Goal: Check status: Check status

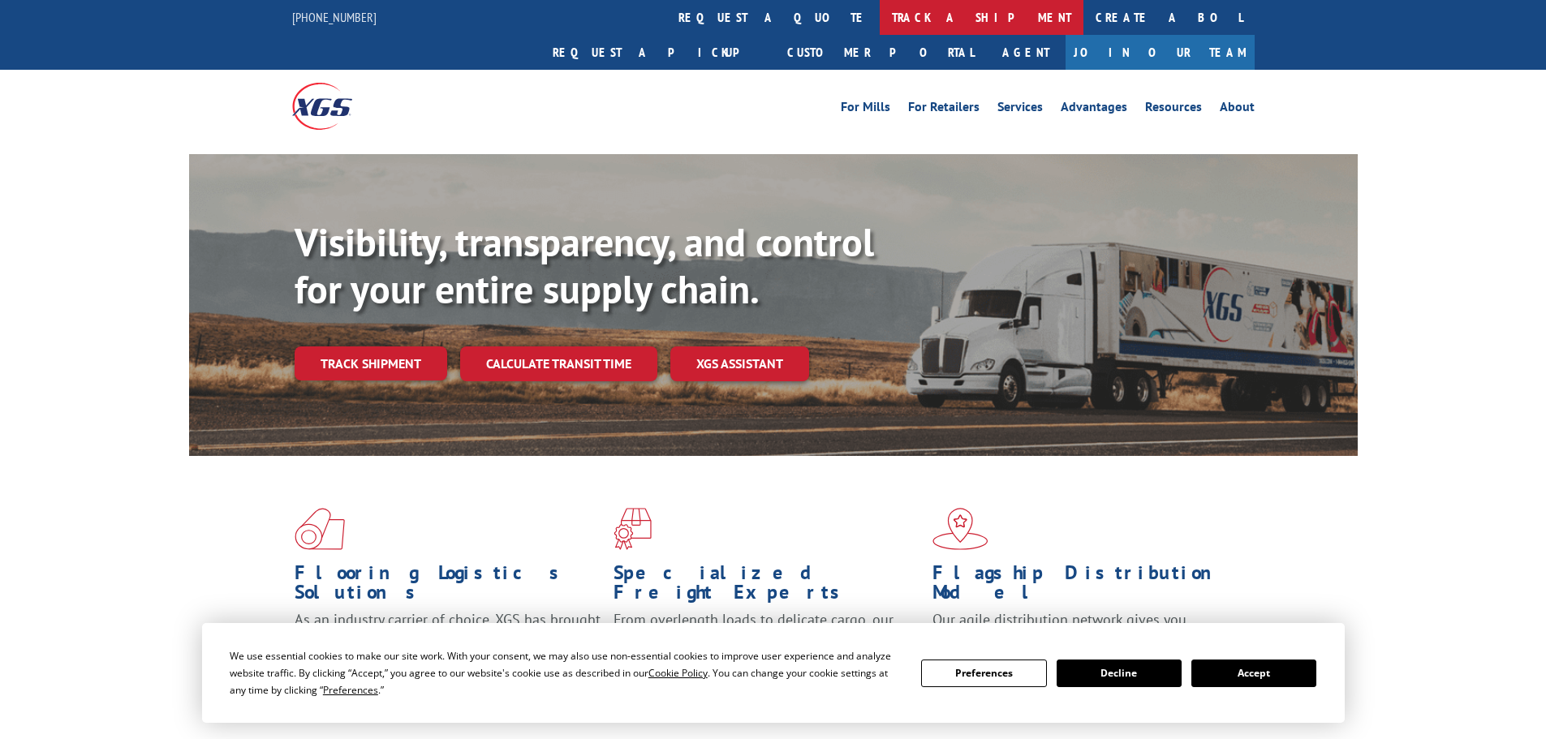
click at [880, 15] on link "track a shipment" at bounding box center [982, 17] width 204 height 35
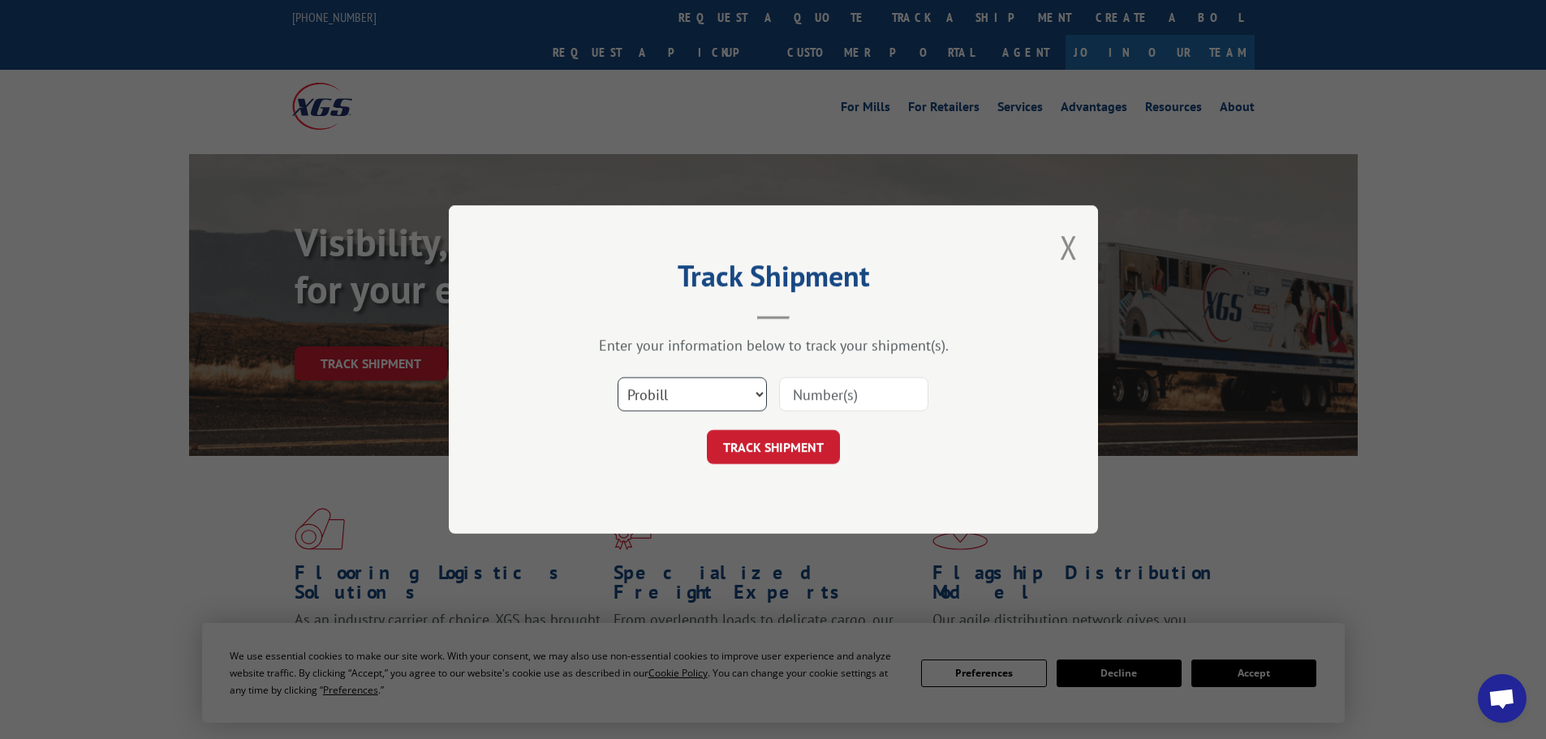
click at [715, 399] on select "Select category... Probill BOL PO" at bounding box center [692, 394] width 149 height 34
select select "bol"
click at [618, 377] on select "Select category... Probill BOL PO" at bounding box center [692, 394] width 149 height 34
click at [822, 396] on input at bounding box center [853, 394] width 149 height 34
paste input "7080310"
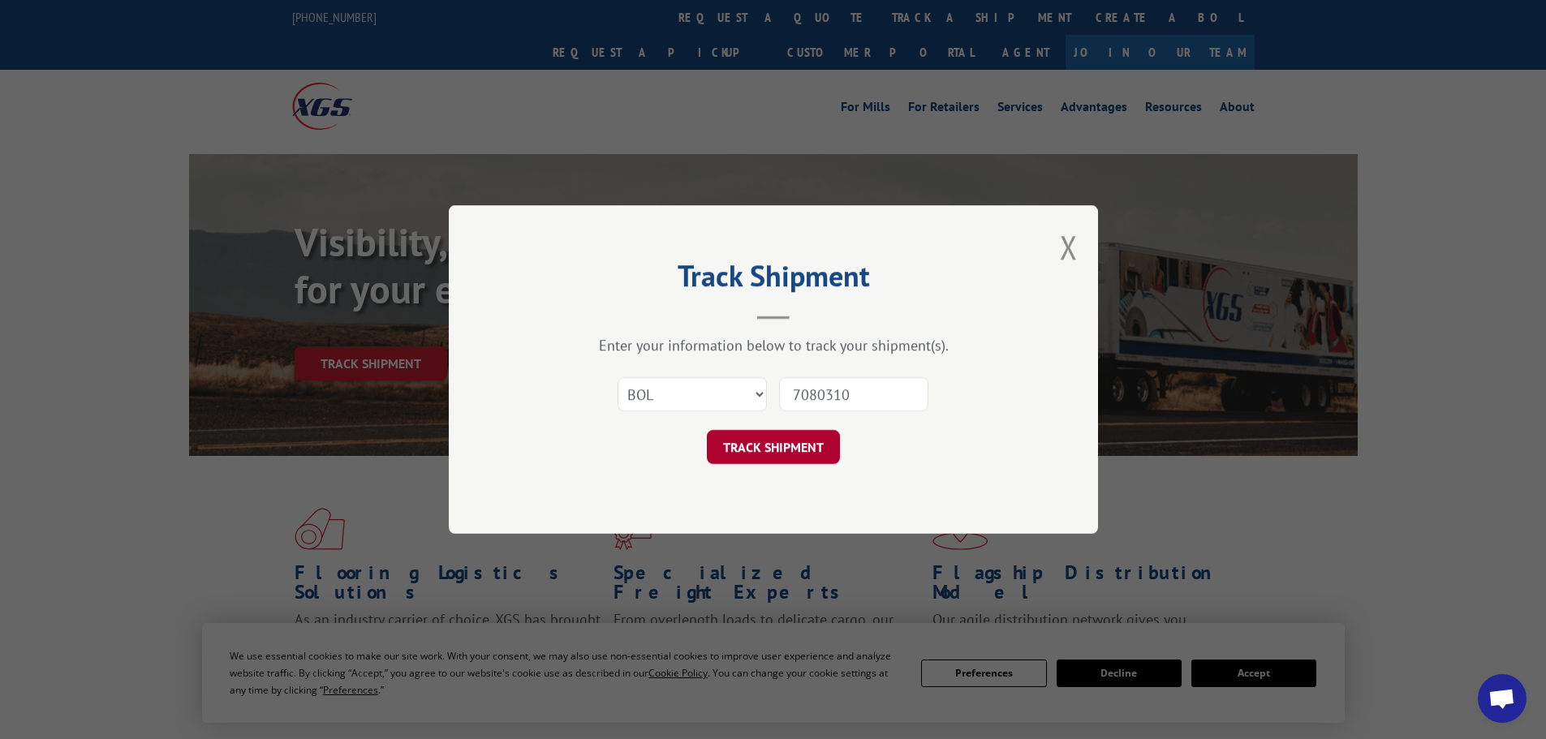
type input "7080310"
click at [776, 444] on button "TRACK SHIPMENT" at bounding box center [773, 447] width 133 height 34
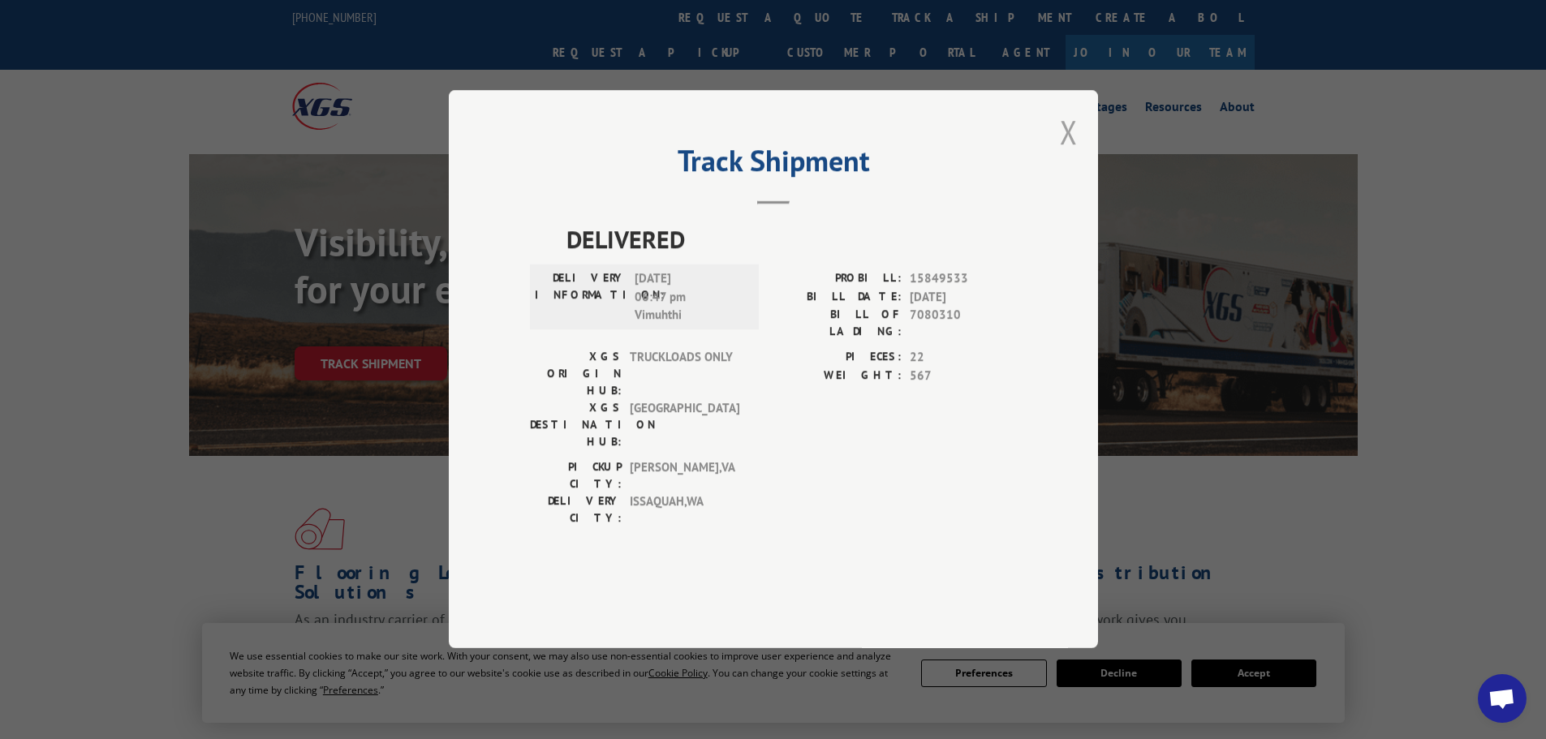
click at [1063, 153] on button "Close modal" at bounding box center [1069, 131] width 18 height 43
